Goal: Check status: Check status

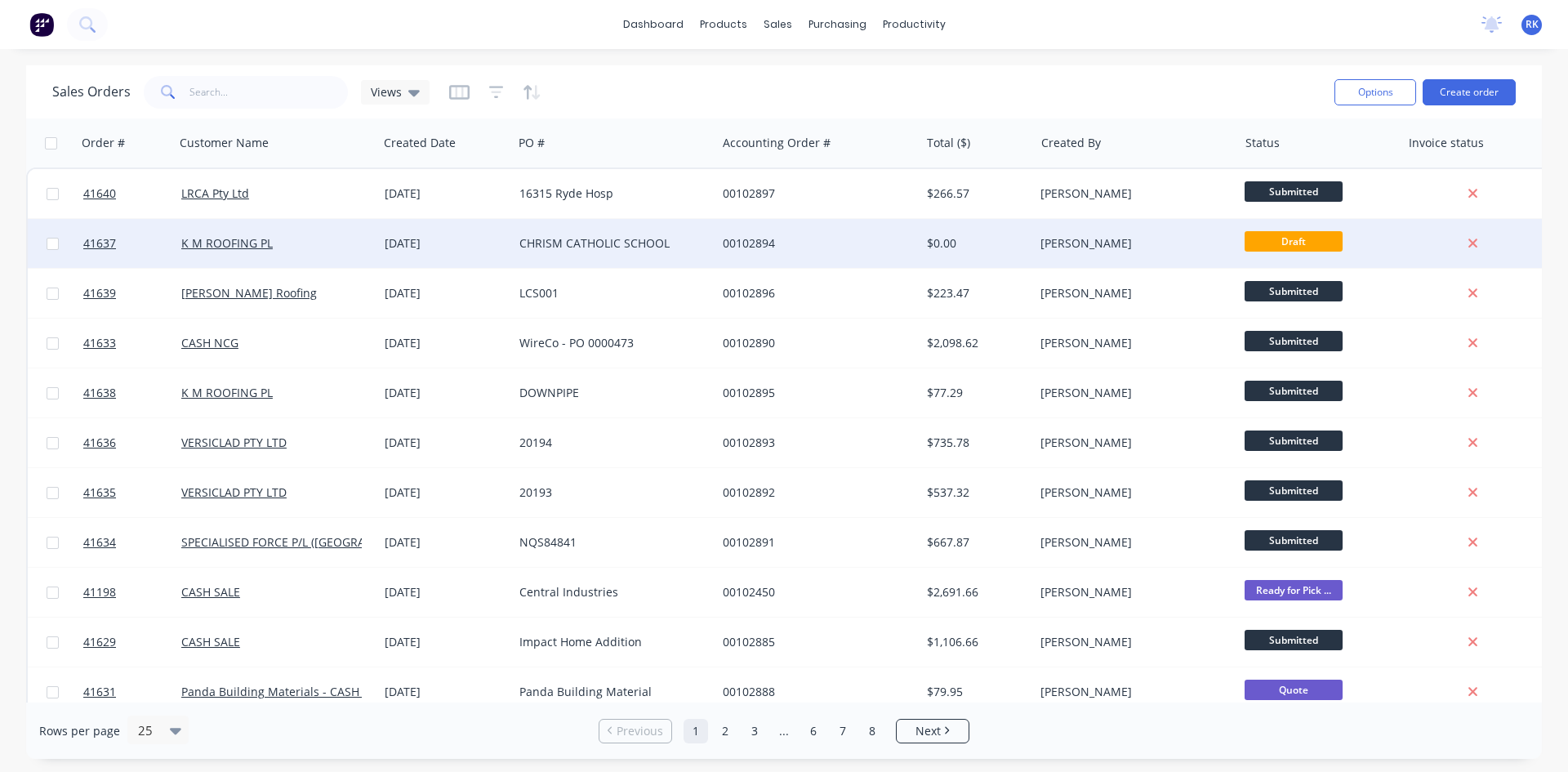
click at [770, 245] on div "00102894" at bounding box center [814, 243] width 182 height 17
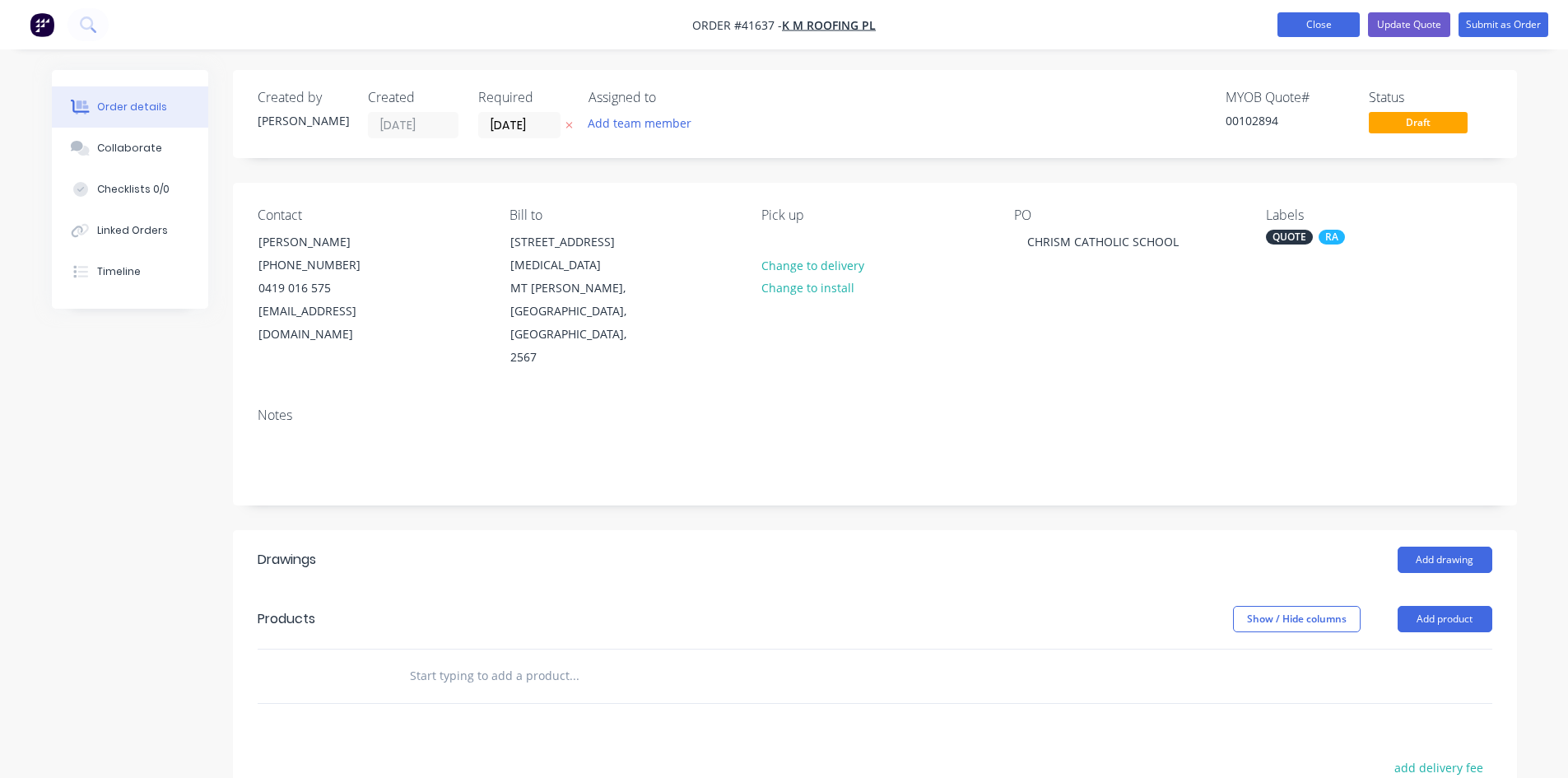
click at [1315, 24] on button "Close" at bounding box center [1318, 24] width 82 height 25
